Goal: Information Seeking & Learning: Learn about a topic

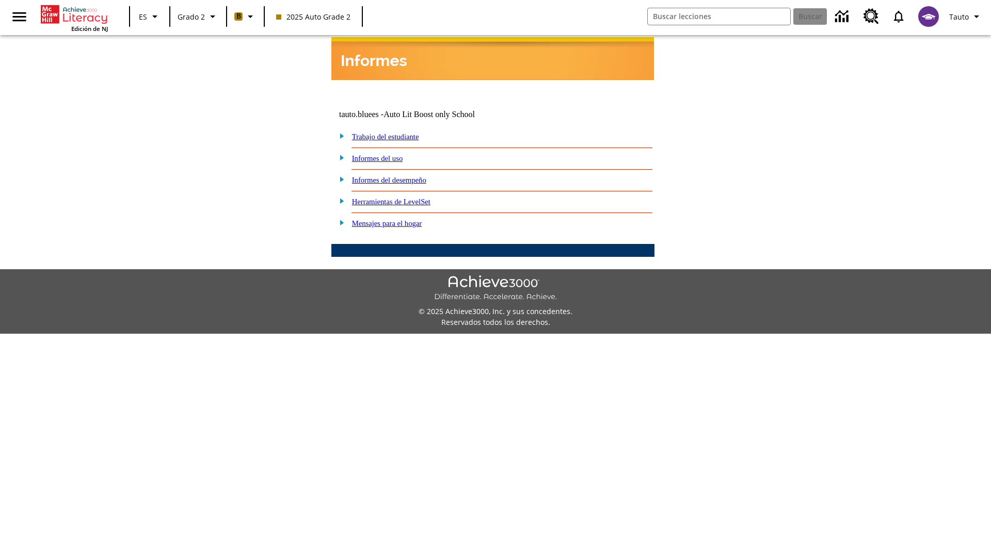
click at [402, 176] on link "Informes del desempeño" at bounding box center [389, 180] width 74 height 8
click at [0, 0] on link "¿Cómo ha cambiado el desempeño en el nivel de lectura Lexile con el tiempo?" at bounding box center [0, 0] width 0 height 0
